Goal: Task Accomplishment & Management: Manage account settings

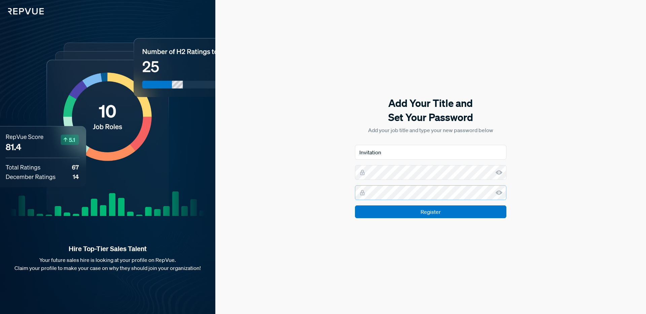
click at [355, 205] on input "Register" at bounding box center [430, 211] width 151 height 13
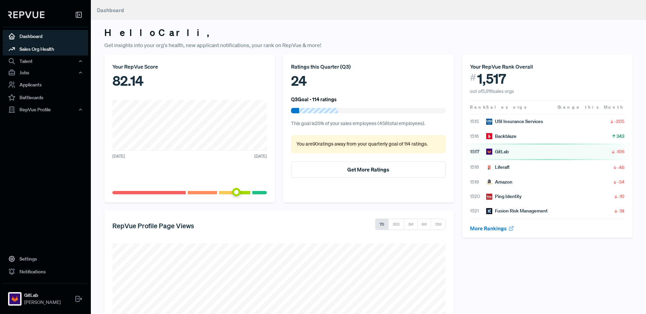
click at [73, 49] on link "Sales Org Health" at bounding box center [45, 49] width 85 height 13
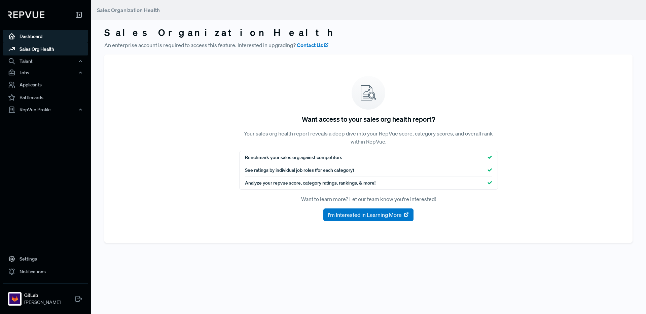
click at [49, 36] on link "Dashboard" at bounding box center [45, 36] width 85 height 13
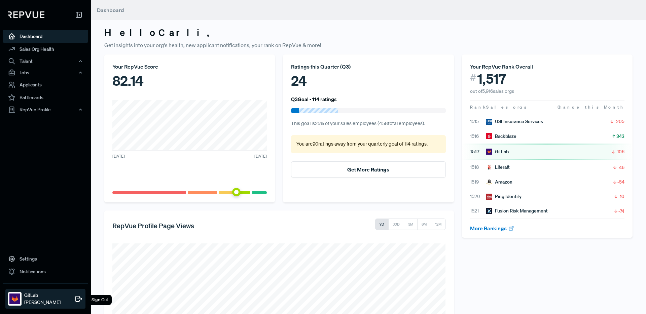
click at [35, 299] on span "[PERSON_NAME]" at bounding box center [42, 302] width 36 height 7
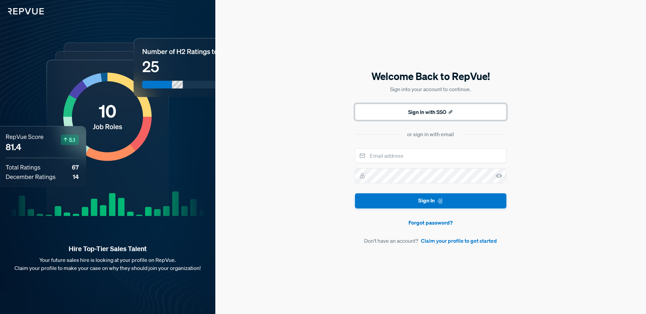
click at [431, 114] on button "Sign In with SSO" at bounding box center [430, 112] width 151 height 16
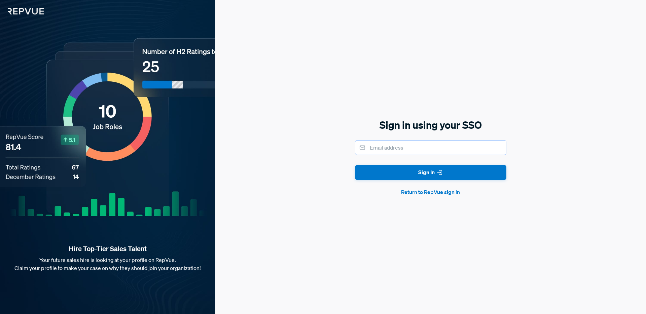
click at [414, 146] on input "email" at bounding box center [430, 147] width 151 height 15
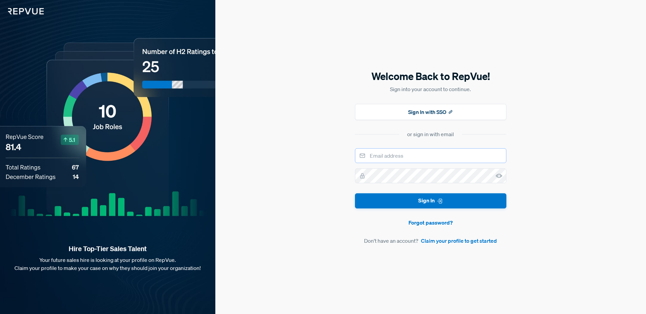
click at [410, 155] on input "email" at bounding box center [430, 155] width 151 height 15
type input "[EMAIL_ADDRESS][DOMAIN_NAME]"
click at [355, 193] on button "Sign In" at bounding box center [430, 200] width 151 height 15
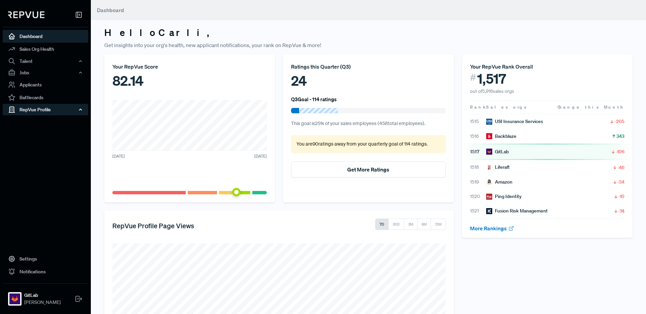
click at [40, 104] on div "RepVue Profile" at bounding box center [45, 109] width 85 height 11
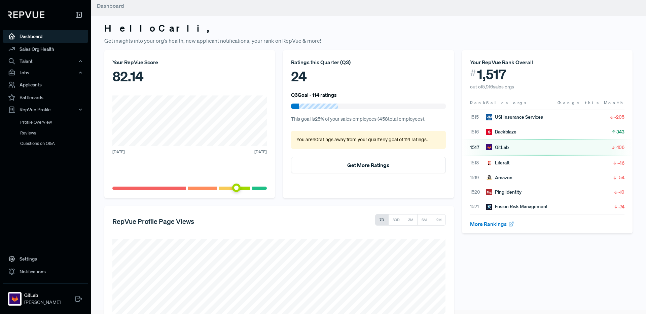
scroll to position [5, 0]
click at [39, 121] on link "Profile Overview" at bounding box center [54, 125] width 85 height 17
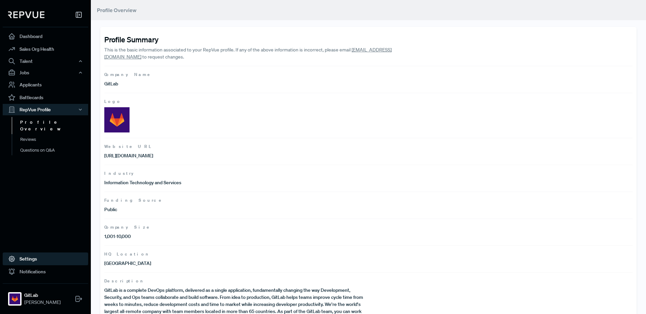
click at [26, 261] on link "Settings" at bounding box center [45, 259] width 85 height 13
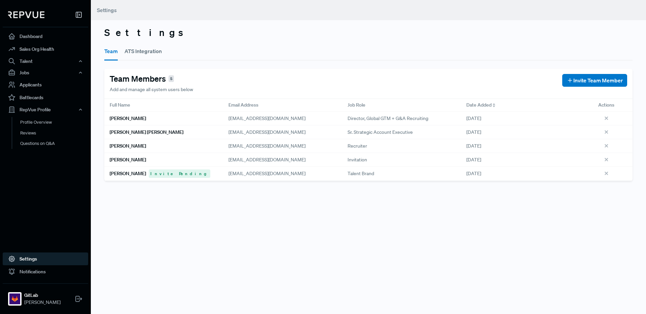
drag, startPoint x: 113, startPoint y: 159, endPoint x: 131, endPoint y: 158, distance: 18.5
click at [114, 158] on h6 "[PERSON_NAME]" at bounding box center [128, 160] width 36 height 6
click at [133, 159] on h6 "[PERSON_NAME]" at bounding box center [128, 160] width 36 height 6
click at [128, 160] on h6 "[PERSON_NAME]" at bounding box center [128, 160] width 36 height 6
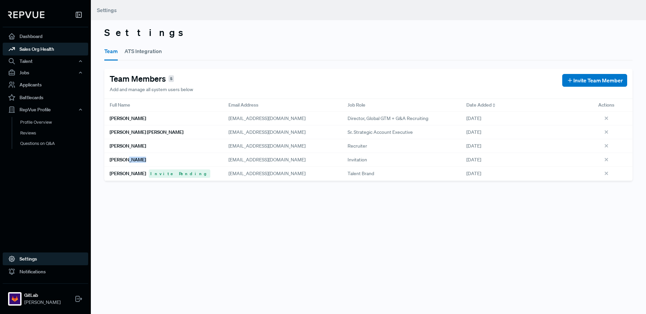
click at [44, 43] on link "Sales Org Health" at bounding box center [45, 49] width 85 height 13
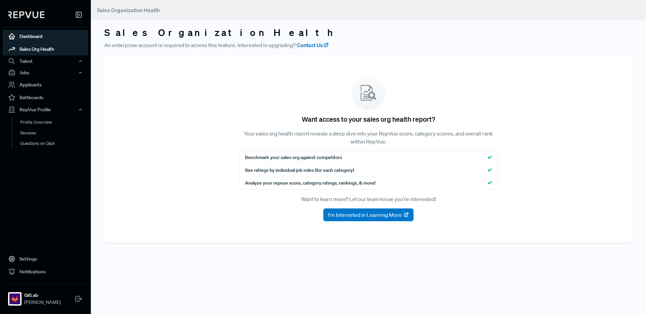
click at [40, 37] on link "Dashboard" at bounding box center [45, 36] width 85 height 13
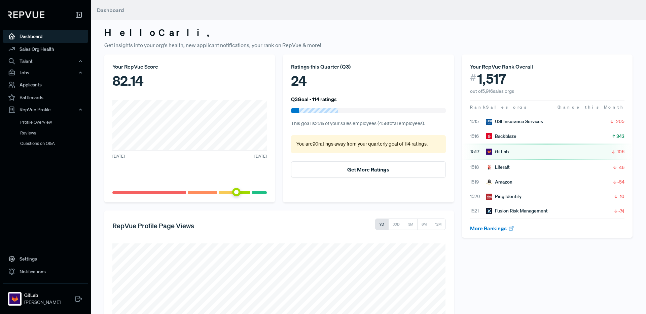
scroll to position [3, 0]
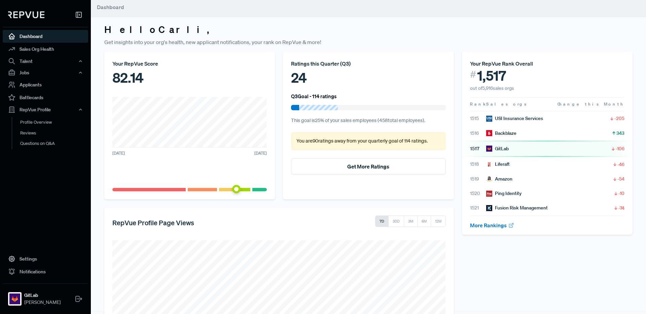
click at [495, 148] on div "GitLab" at bounding box center [497, 148] width 23 height 7
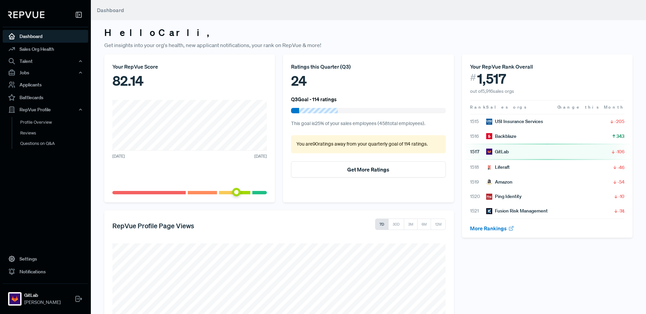
click at [617, 153] on span "-106" at bounding box center [619, 151] width 9 height 7
click at [497, 228] on link "More Rankings" at bounding box center [492, 227] width 44 height 7
click at [35, 132] on link "Reviews" at bounding box center [54, 133] width 85 height 11
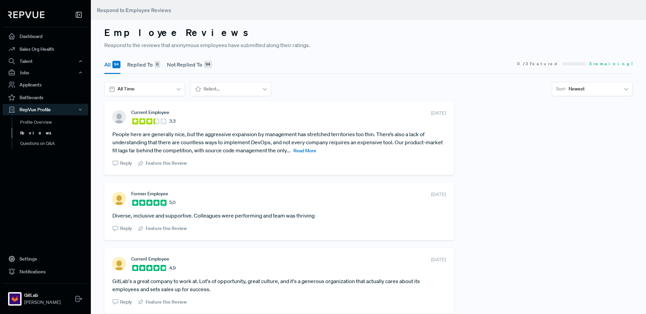
click at [359, 127] on section "Current Employee 3.3 [DATE] People here are generally nice, but the aggressive …" at bounding box center [278, 138] width 333 height 57
click at [121, 165] on span "Reply" at bounding box center [126, 163] width 12 height 7
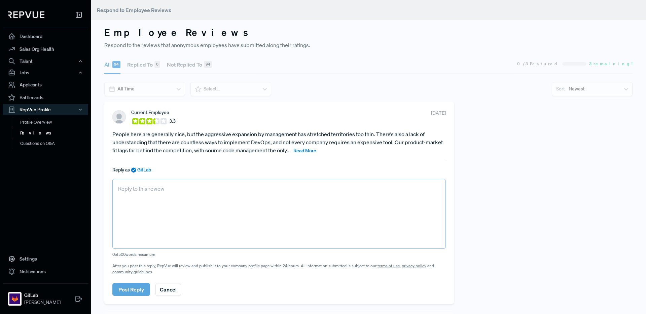
click at [136, 218] on textarea at bounding box center [278, 214] width 333 height 70
click at [158, 140] on article "People here are generally nice, but the aggressive expansion by management has …" at bounding box center [278, 142] width 333 height 24
click at [147, 133] on article "People here are generally nice, but the aggressive expansion by management has …" at bounding box center [278, 142] width 333 height 24
click at [169, 293] on button "Cancel" at bounding box center [168, 289] width 26 height 13
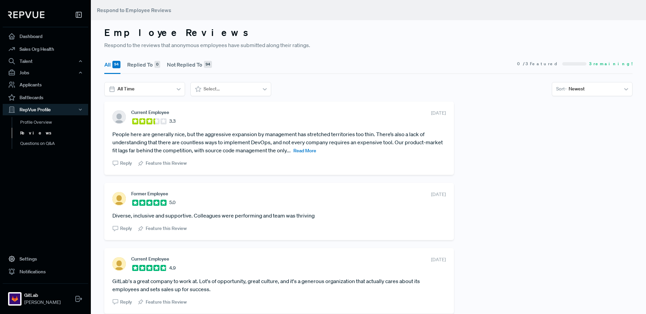
click at [196, 59] on button "Not Replied To 94" at bounding box center [189, 64] width 45 height 19
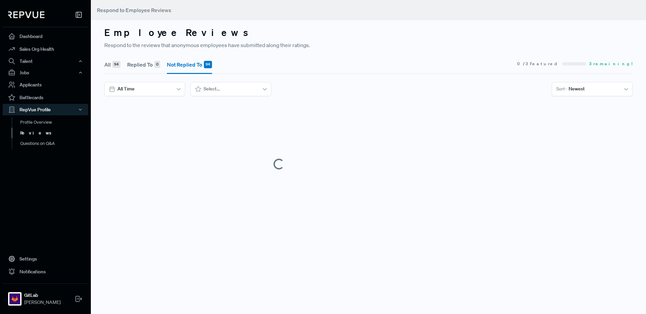
click at [112, 61] on div "94" at bounding box center [116, 64] width 8 height 7
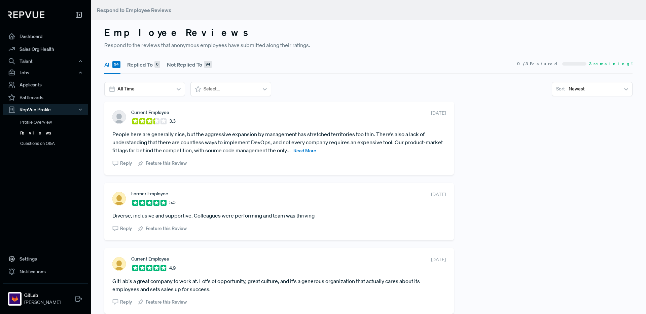
click at [300, 151] on span "Read More" at bounding box center [304, 151] width 23 height 6
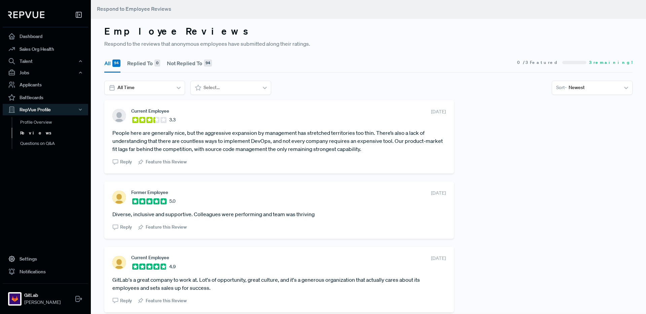
click at [20, 13] on img at bounding box center [26, 14] width 36 height 7
click at [25, 42] on link "Dashboard" at bounding box center [45, 36] width 85 height 13
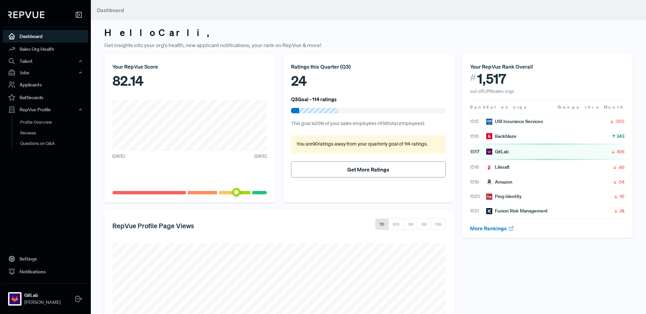
scroll to position [115, 0]
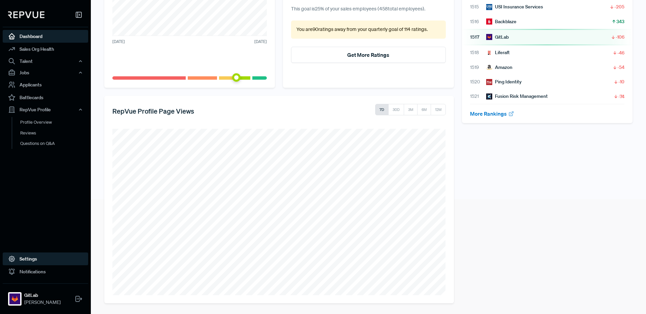
click at [36, 255] on link "Settings" at bounding box center [45, 259] width 85 height 13
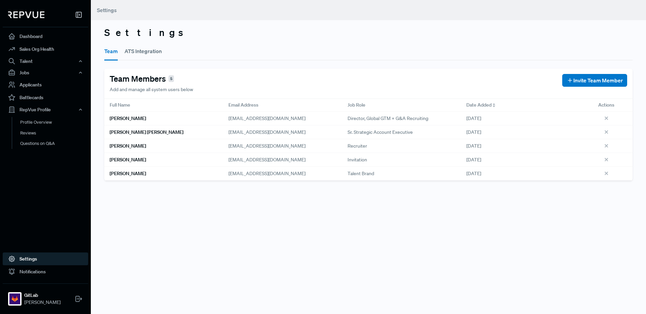
click at [149, 54] on button "ATS Integration" at bounding box center [142, 51] width 37 height 19
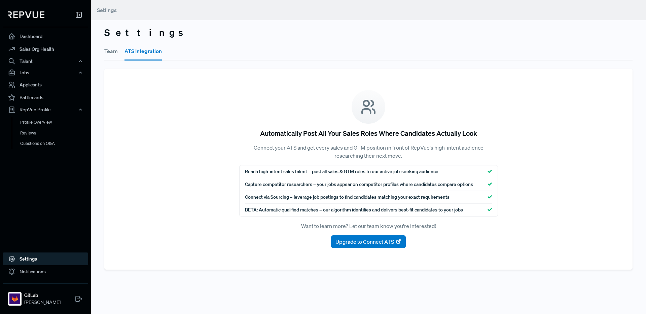
click at [108, 51] on button "Team" at bounding box center [110, 51] width 13 height 19
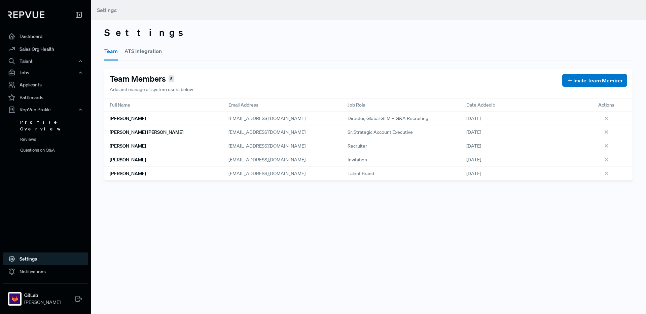
click at [43, 124] on link "Profile Overview" at bounding box center [54, 125] width 85 height 17
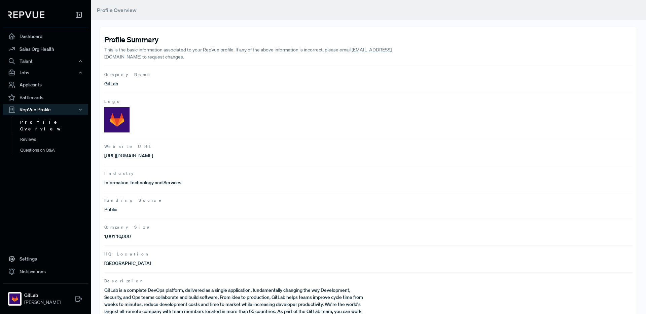
click at [119, 109] on img at bounding box center [116, 119] width 25 height 25
click at [118, 117] on img at bounding box center [116, 119] width 25 height 25
click at [119, 117] on img at bounding box center [116, 119] width 25 height 25
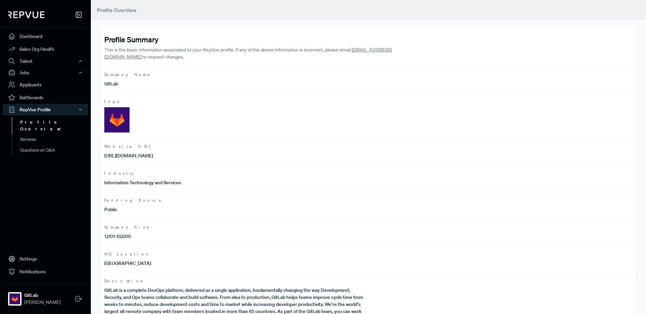
click at [119, 117] on img at bounding box center [116, 119] width 25 height 25
drag, startPoint x: 398, startPoint y: 50, endPoint x: 353, endPoint y: 51, distance: 44.4
click at [353, 51] on p "This is the basic information associated to your RepVue profile. If any of the …" at bounding box center [262, 53] width 317 height 14
copy link "[EMAIL_ADDRESS][DOMAIN_NAME]"
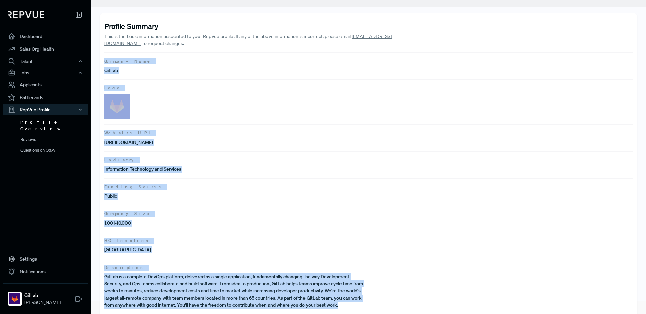
scroll to position [22, 0]
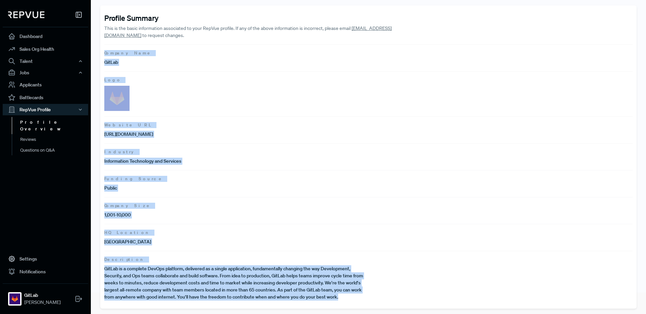
drag, startPoint x: 103, startPoint y: 73, endPoint x: 396, endPoint y: 297, distance: 368.5
click at [396, 297] on div "Profile Summary This is the basic information associated to your RepVue profile…" at bounding box center [368, 156] width 536 height 303
copy section "Company Name GitLab Logo Website URL [URL][DOMAIN_NAME] Industry Information Te…"
